Goal: Navigation & Orientation: Understand site structure

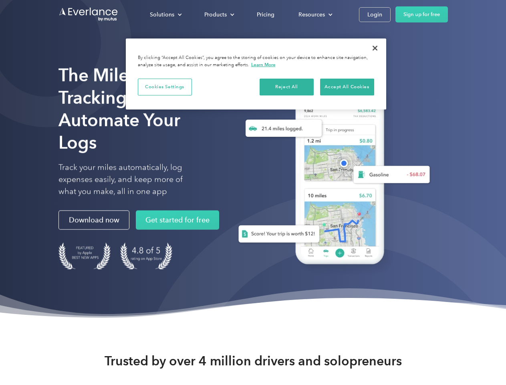
click at [165, 14] on div "Solutions" at bounding box center [162, 15] width 24 height 10
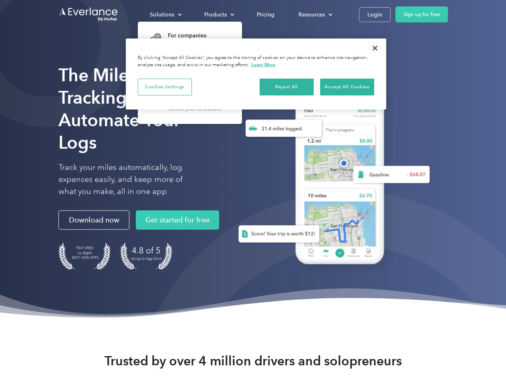
click at [218, 14] on div "Products" at bounding box center [215, 15] width 22 height 10
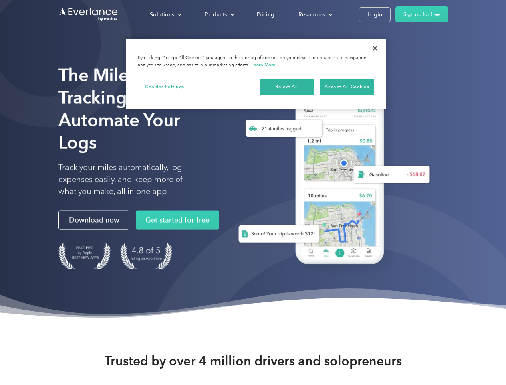
click at [314, 14] on div "Resources" at bounding box center [311, 15] width 26 height 10
click at [165, 87] on button "Cookies Settings" at bounding box center [165, 87] width 54 height 17
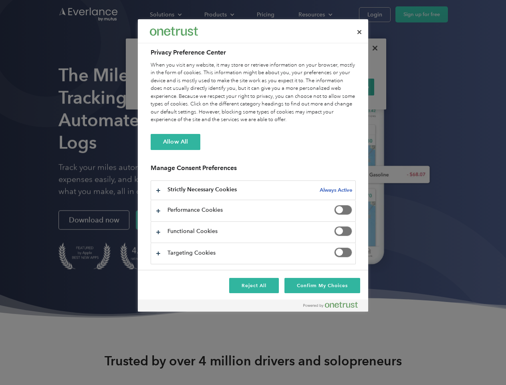
click at [287, 87] on div "When you visit any website, it may store or retrieve information on your browse…" at bounding box center [253, 92] width 205 height 62
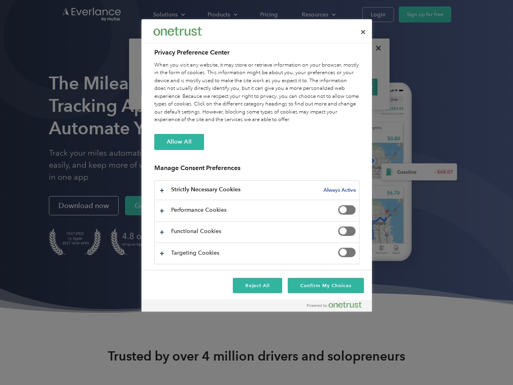
click at [347, 87] on div "When you visit any website, it may store or retrieve information on your browse…" at bounding box center [256, 92] width 205 height 62
click at [375, 48] on div at bounding box center [256, 192] width 513 height 385
